Goal: Information Seeking & Learning: Learn about a topic

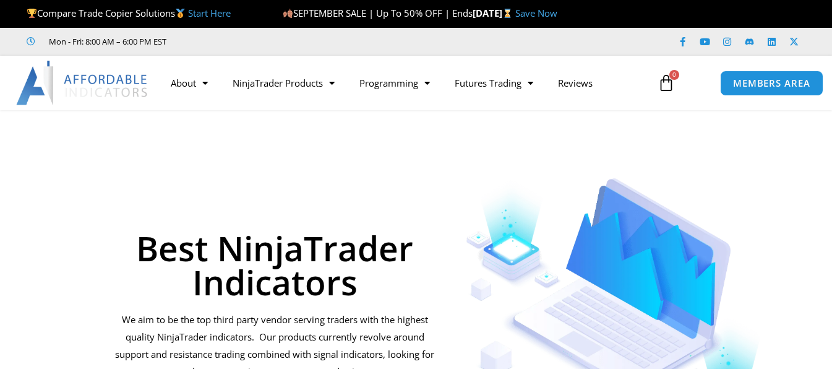
scroll to position [3047, 0]
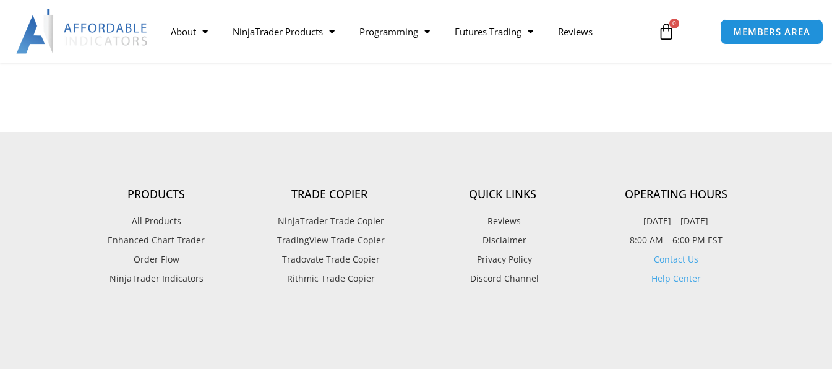
click at [382, 213] on span "NinjaTrader Trade Copier" at bounding box center [329, 221] width 109 height 16
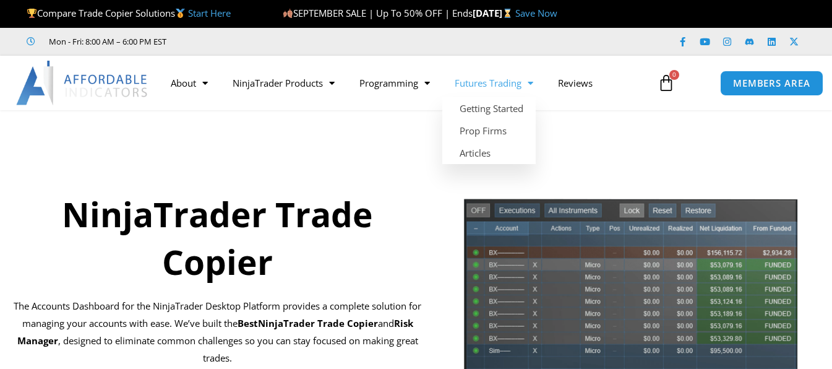
click at [457, 93] on link "Futures Trading" at bounding box center [493, 83] width 103 height 28
